Goal: Information Seeking & Learning: Learn about a topic

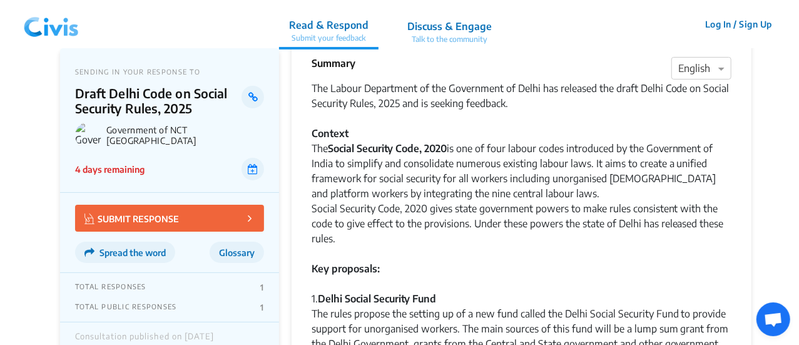
scroll to position [28, 0]
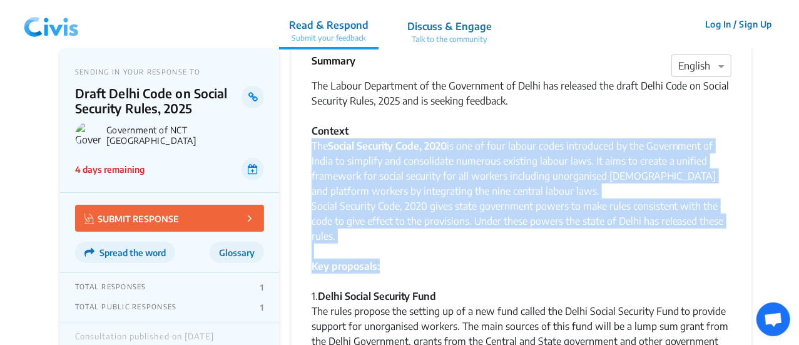
drag, startPoint x: 312, startPoint y: 146, endPoint x: 397, endPoint y: 271, distance: 151.3
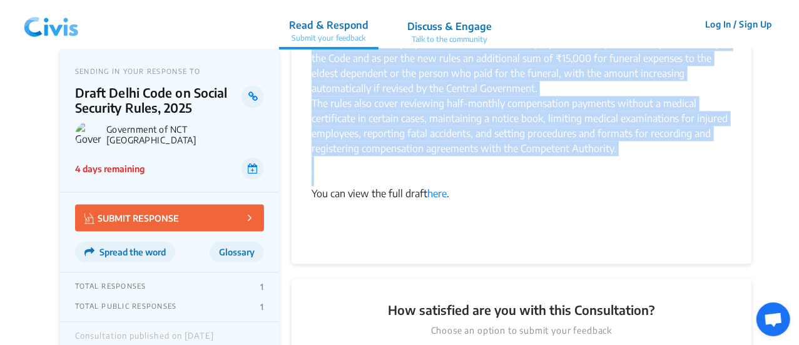
scroll to position [1190, 0]
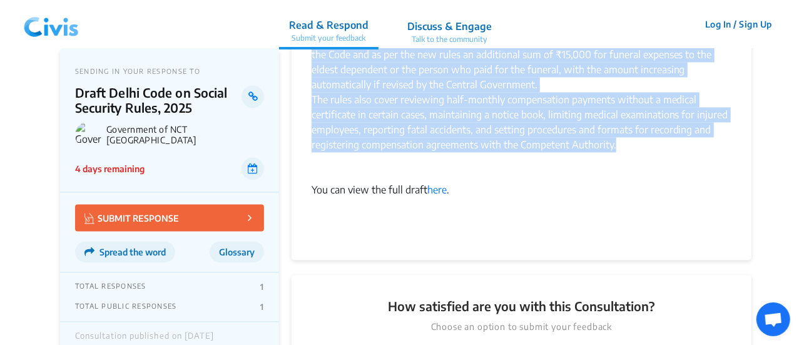
copy div "Lor Ipsumd Sitametc Adip, 5962 el sed do eius tempor incid utlaboreet do mag Al…"
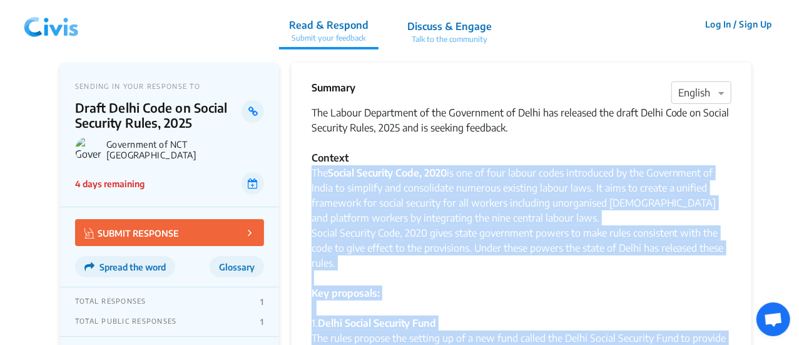
scroll to position [0, 0]
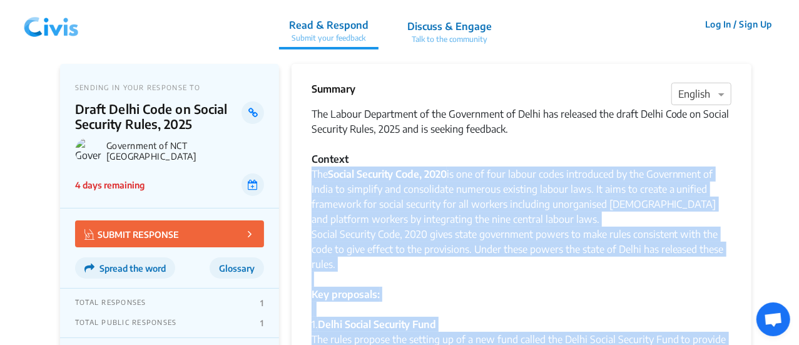
click at [398, 205] on div "The Social Security Code, 2020 is one of four labour codes introduced by the Go…" at bounding box center [522, 196] width 420 height 60
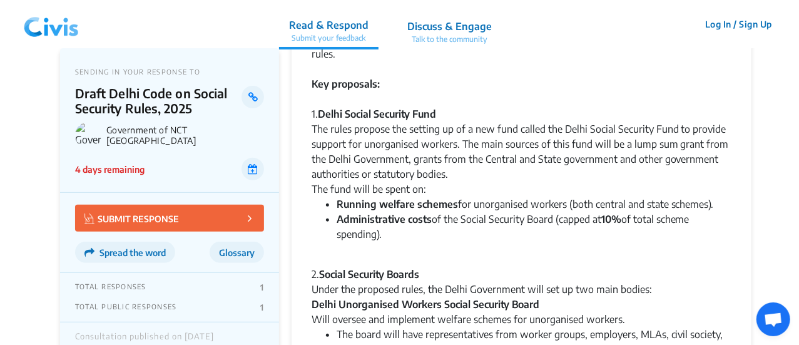
scroll to position [211, 0]
drag, startPoint x: 312, startPoint y: 111, endPoint x: 386, endPoint y: 235, distance: 144.5
copy div "1. Delhi Social Security Fund The rules propose the setting up of a new fund ca…"
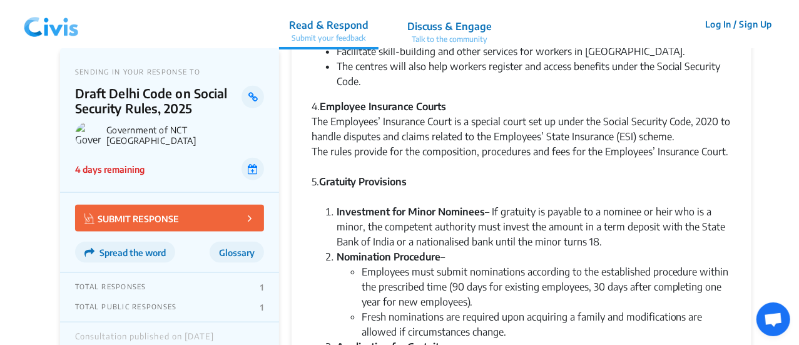
scroll to position [698, 0]
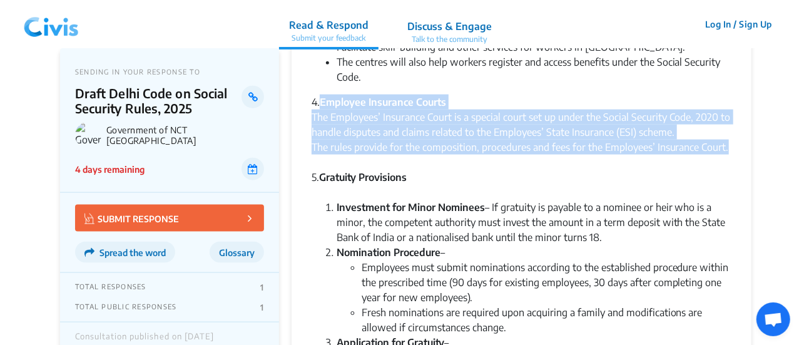
drag, startPoint x: 322, startPoint y: 102, endPoint x: 746, endPoint y: 150, distance: 426.2
click at [746, 150] on div "Summary × English The Labour Department of the Government of Delhi has released…" at bounding box center [522, 59] width 460 height 1386
copy div "Employee Insurance Courts The Employees’ Insurance Court is a special court set…"
click at [367, 119] on div "The Employees’ Insurance Court is a special court set up under the Social Secur…" at bounding box center [522, 124] width 420 height 30
drag, startPoint x: 322, startPoint y: 101, endPoint x: 759, endPoint y: 149, distance: 439.2
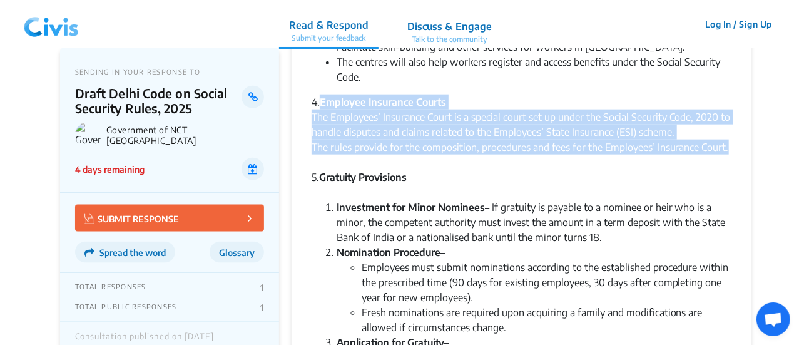
copy div "Employee Insurance Courts The Employees’ Insurance Court is a special court set…"
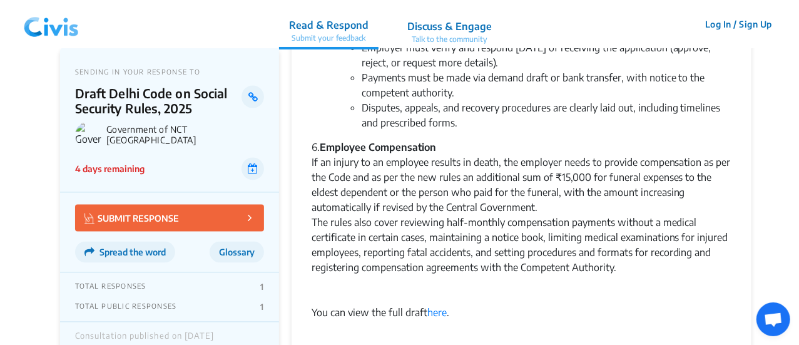
scroll to position [1092, 0]
